Goal: Navigation & Orientation: Find specific page/section

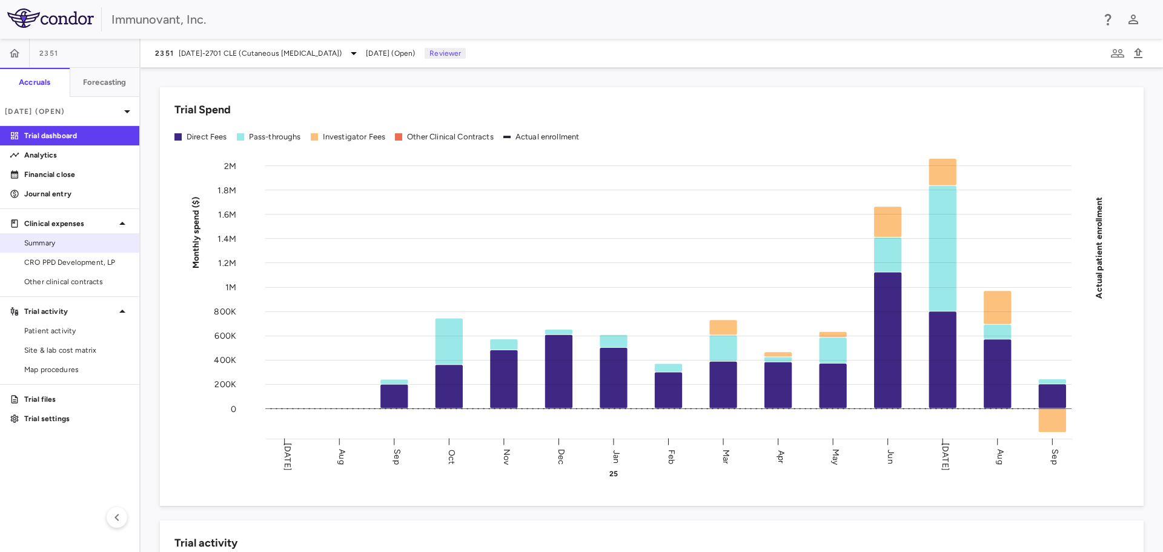
click at [48, 243] on span "Summary" at bounding box center [76, 242] width 105 height 11
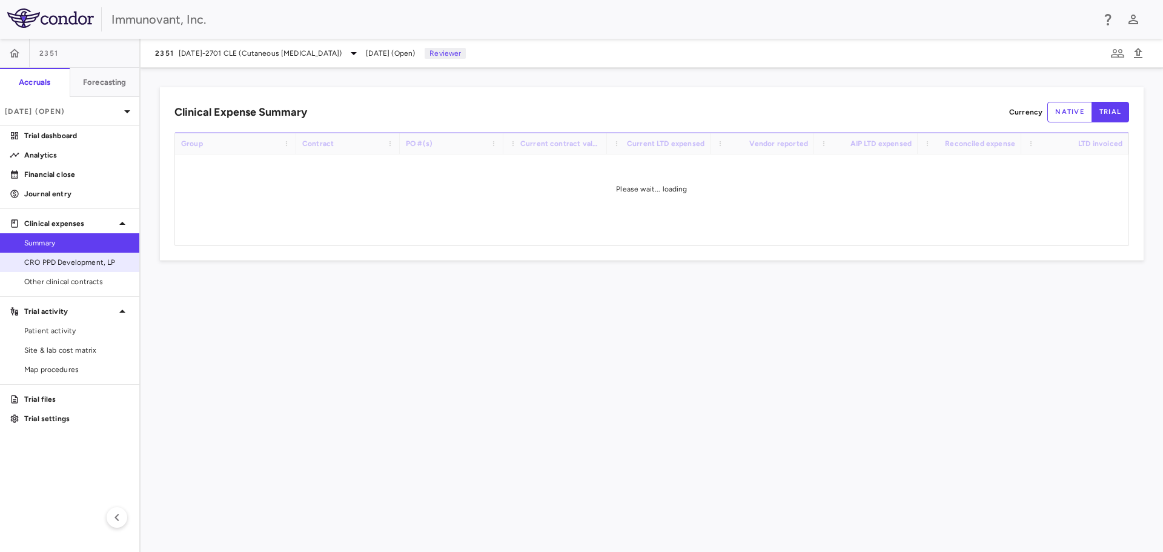
click at [61, 259] on span "CRO PPD Development, LP" at bounding box center [76, 262] width 105 height 11
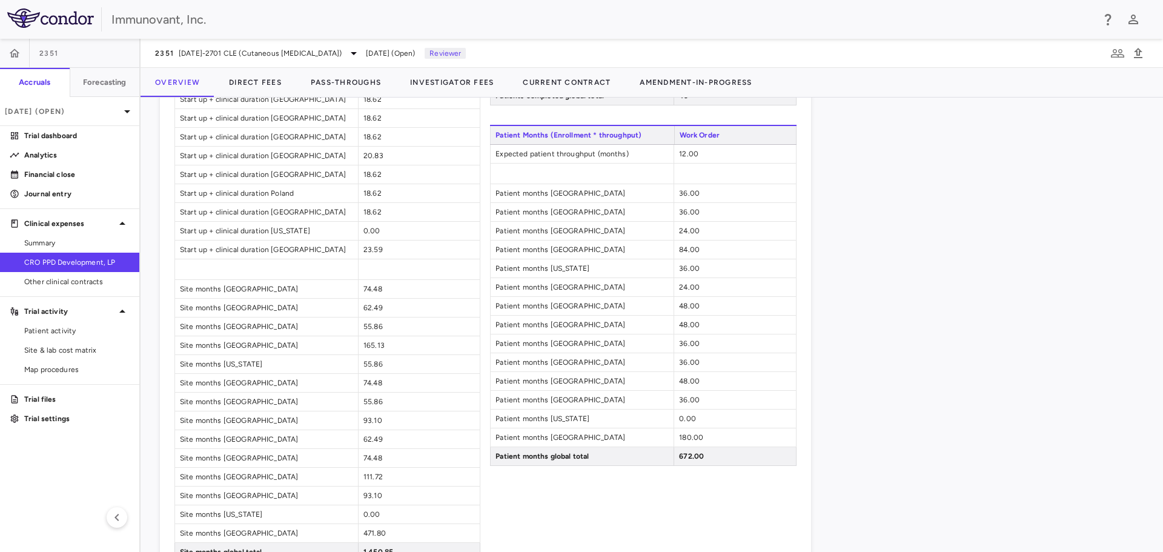
scroll to position [1210, 0]
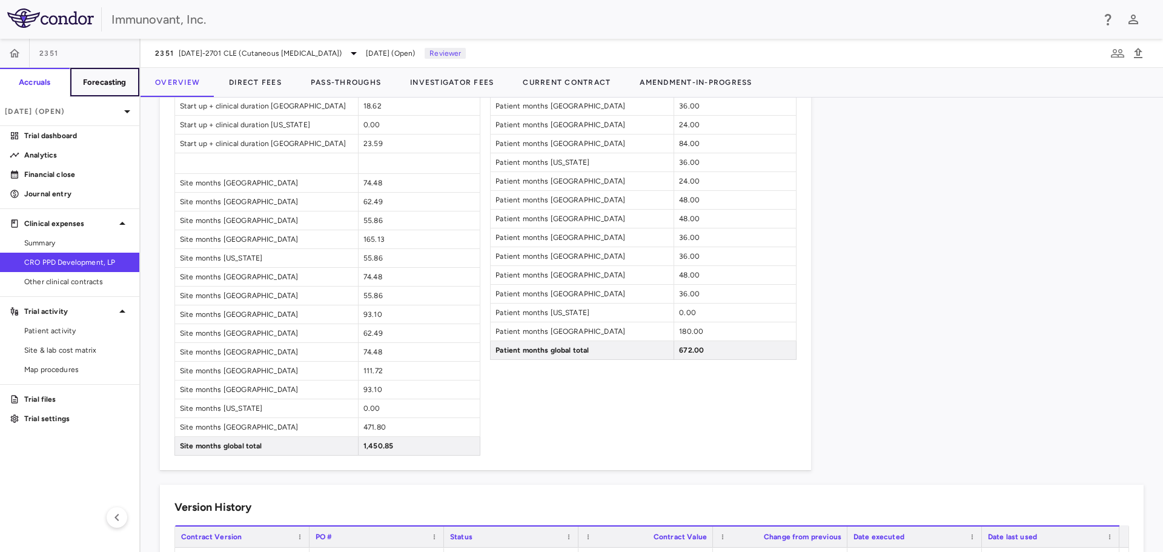
click at [102, 77] on h6 "Forecasting" at bounding box center [105, 82] width 44 height 11
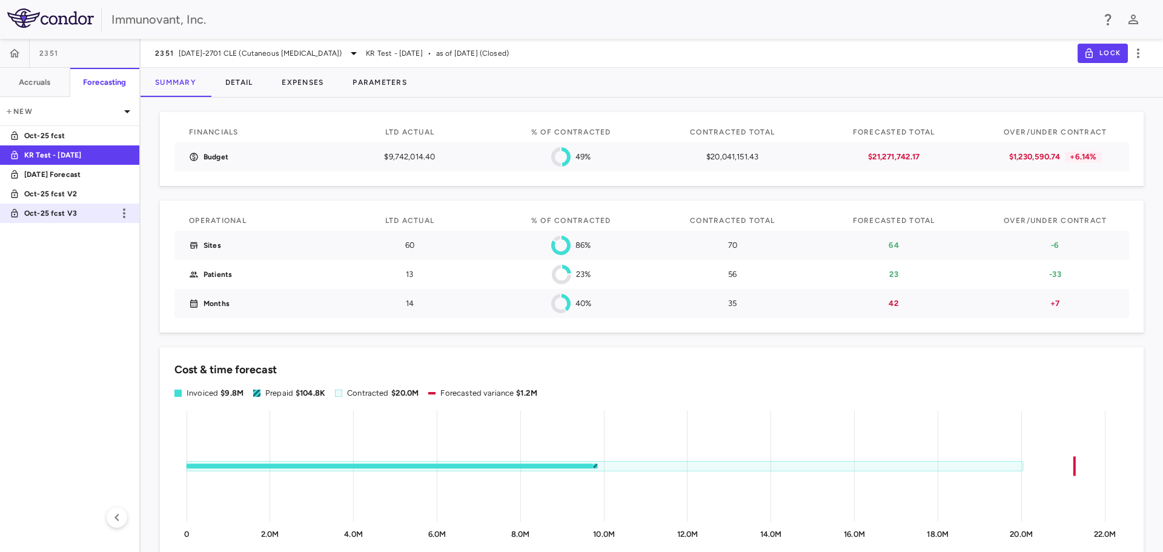
click at [75, 210] on p "Oct-25 fcst V3" at bounding box center [69, 213] width 90 height 11
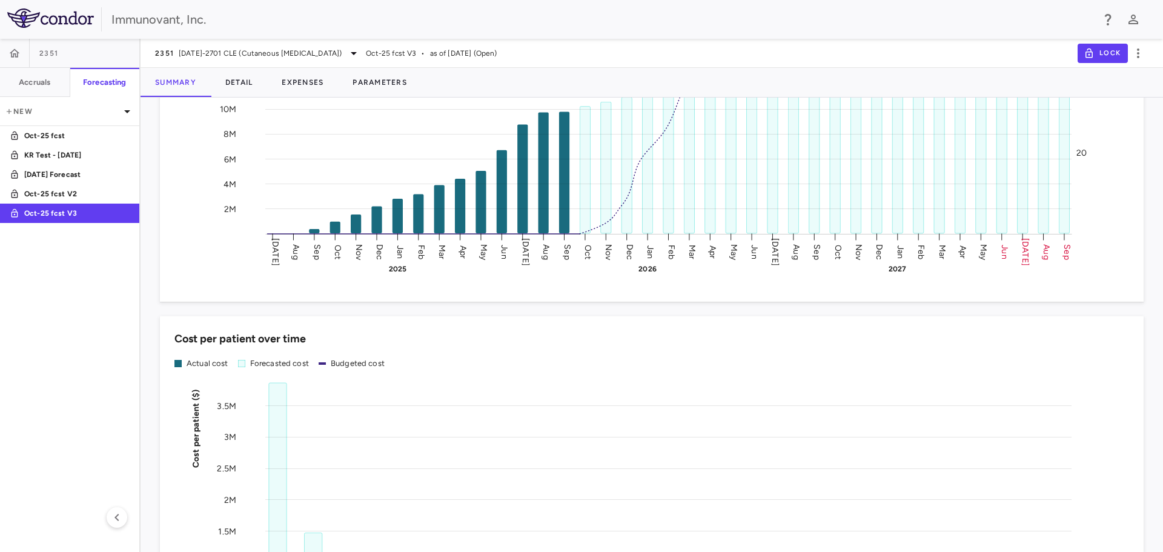
scroll to position [1737, 0]
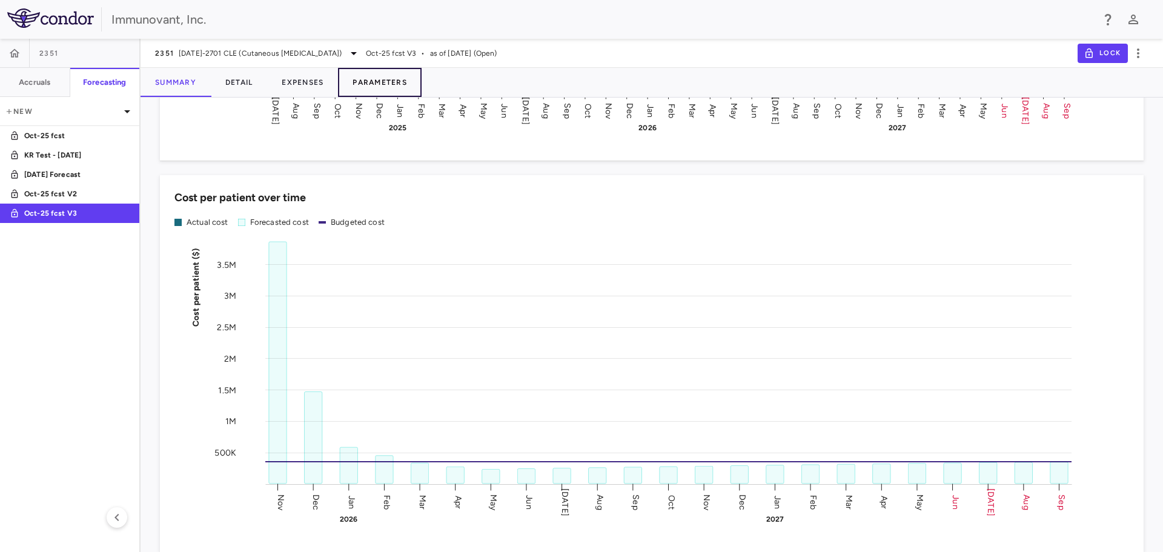
click at [400, 77] on button "Parameters" at bounding box center [380, 82] width 84 height 29
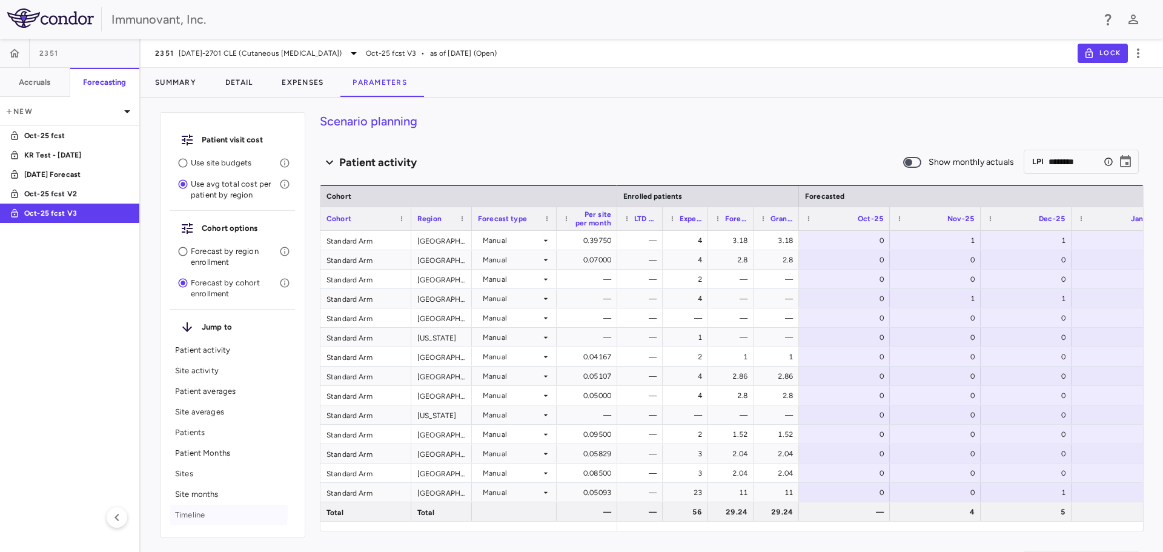
click at [189, 511] on p "Timeline" at bounding box center [232, 514] width 115 height 11
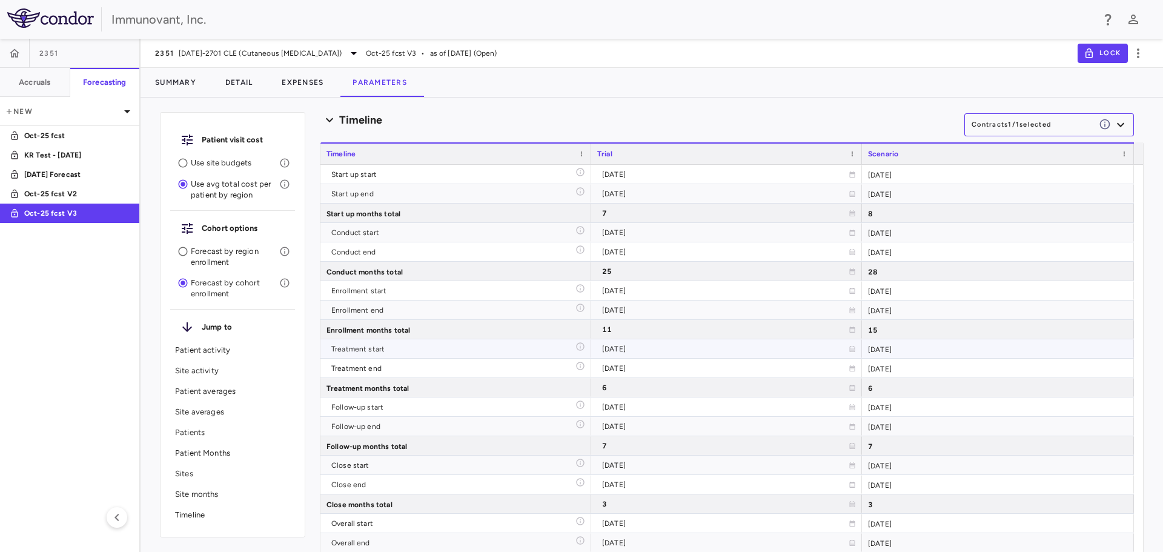
scroll to position [6835, 0]
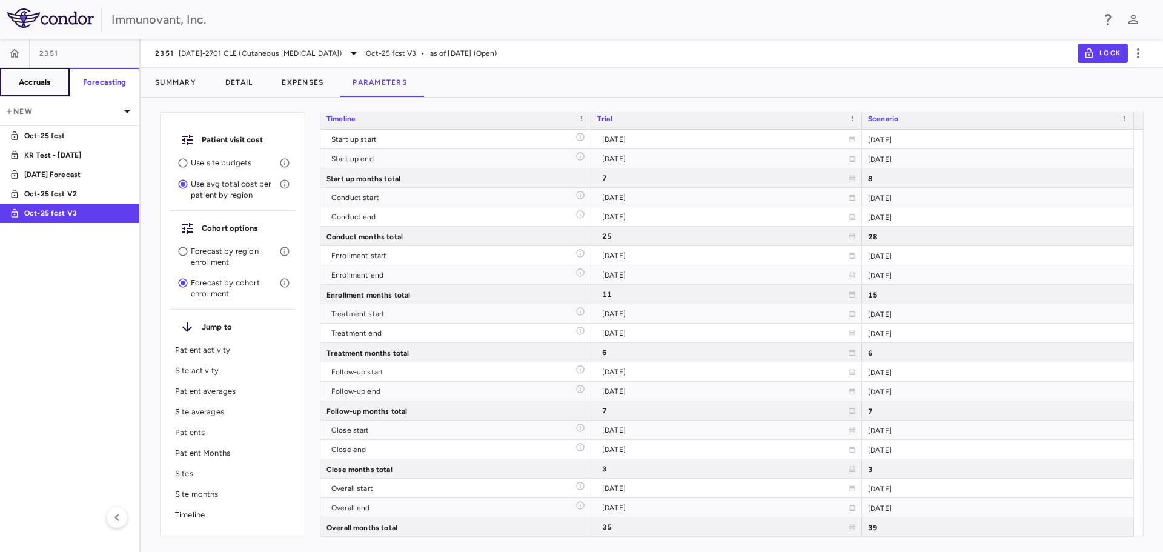
click at [31, 79] on h6 "Accruals" at bounding box center [34, 82] width 31 height 11
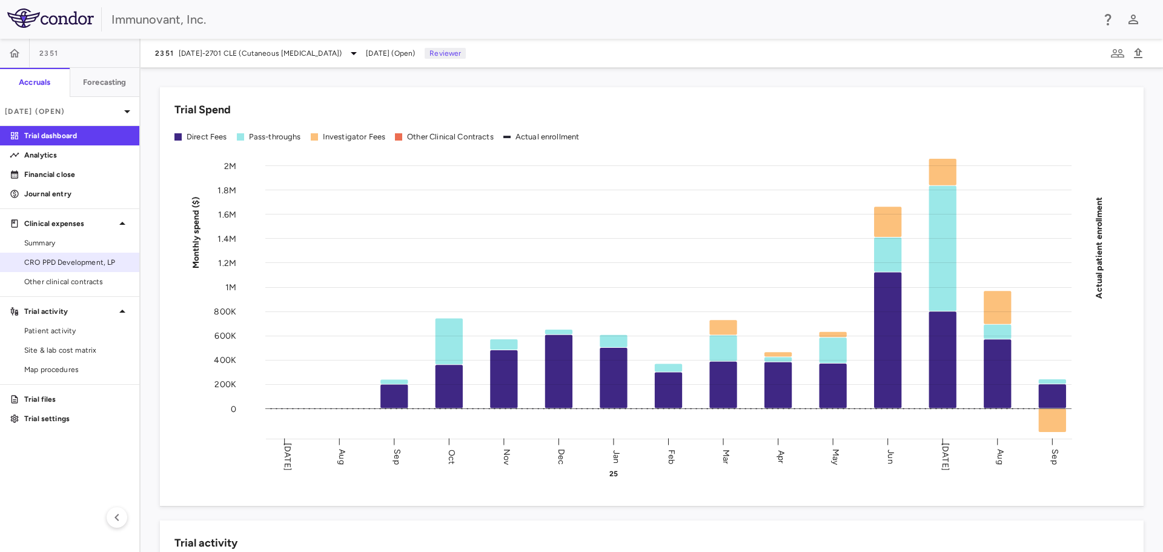
drag, startPoint x: 81, startPoint y: 262, endPoint x: 107, endPoint y: 257, distance: 26.5
click at [81, 262] on span "CRO PPD Development, LP" at bounding box center [76, 262] width 105 height 11
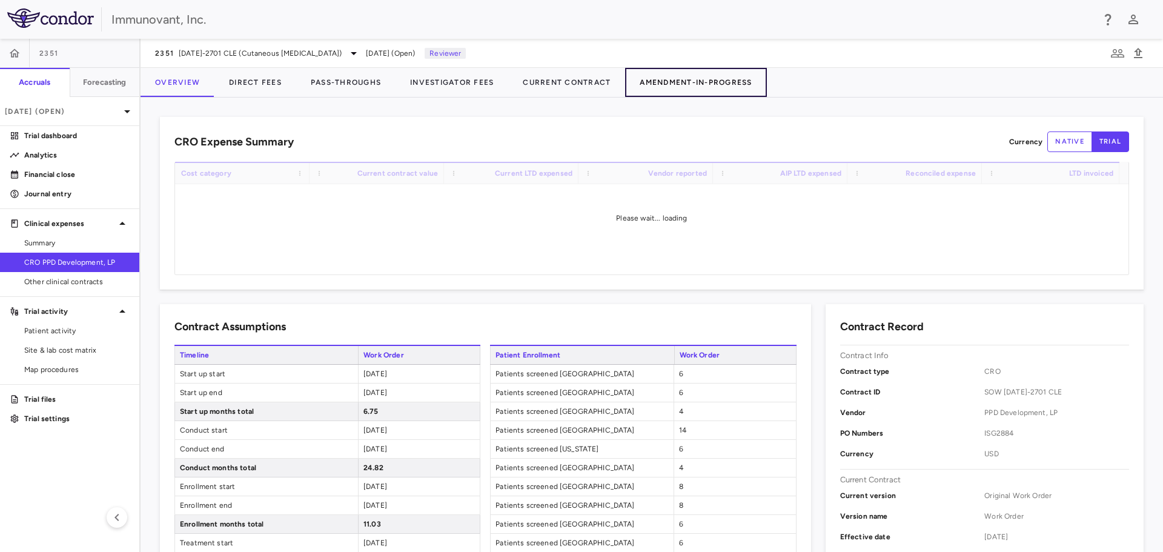
click at [692, 78] on button "Amendment-In-Progress" at bounding box center [695, 82] width 141 height 29
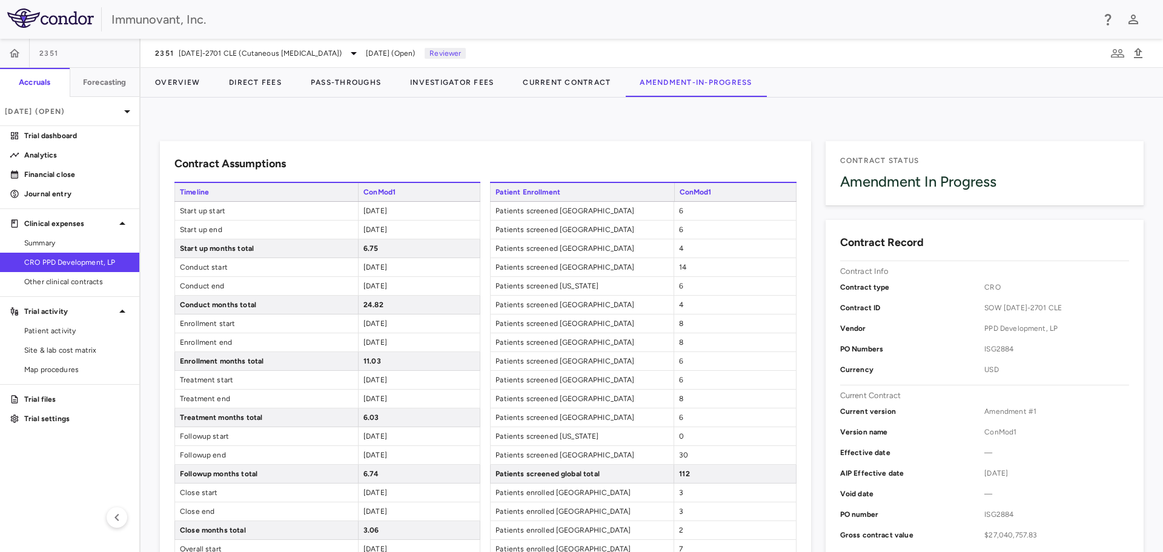
click at [386, 213] on span "[DATE]" at bounding box center [375, 210] width 24 height 8
click at [386, 208] on span "[DATE]" at bounding box center [375, 210] width 24 height 8
click at [387, 208] on span "[DATE]" at bounding box center [375, 210] width 24 height 8
